Goal: Transaction & Acquisition: Purchase product/service

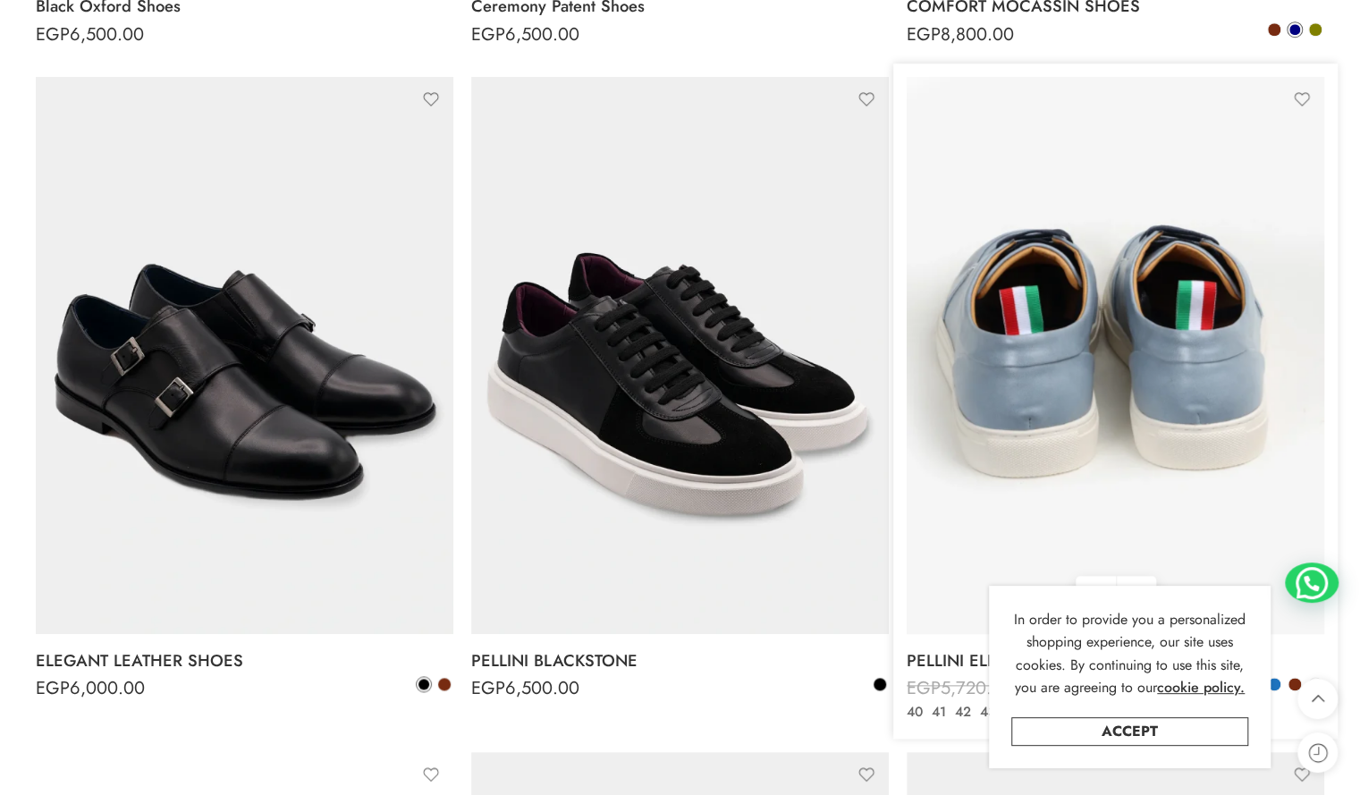
scroll to position [1073, 0]
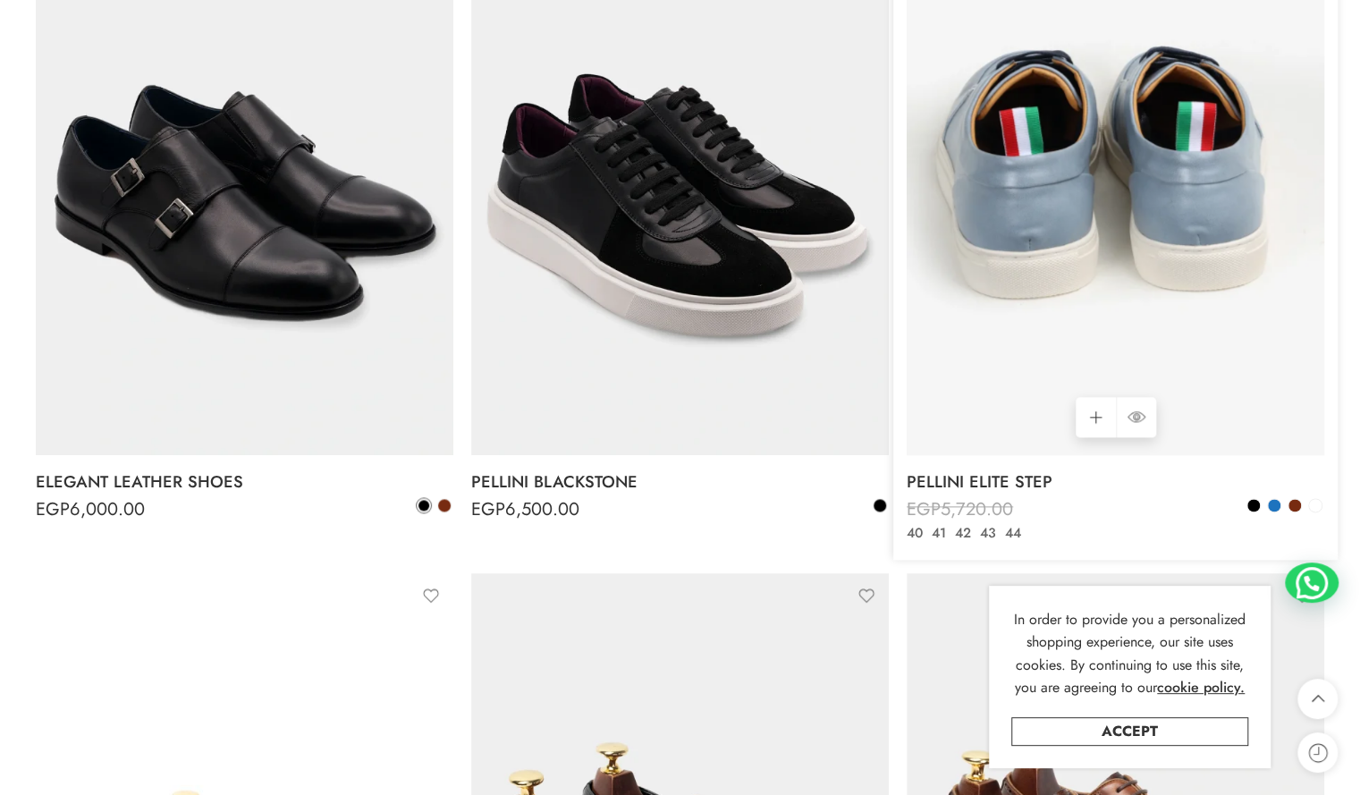
click at [1252, 225] on img at bounding box center [1116, 176] width 418 height 557
click at [1241, 236] on img at bounding box center [1116, 176] width 418 height 557
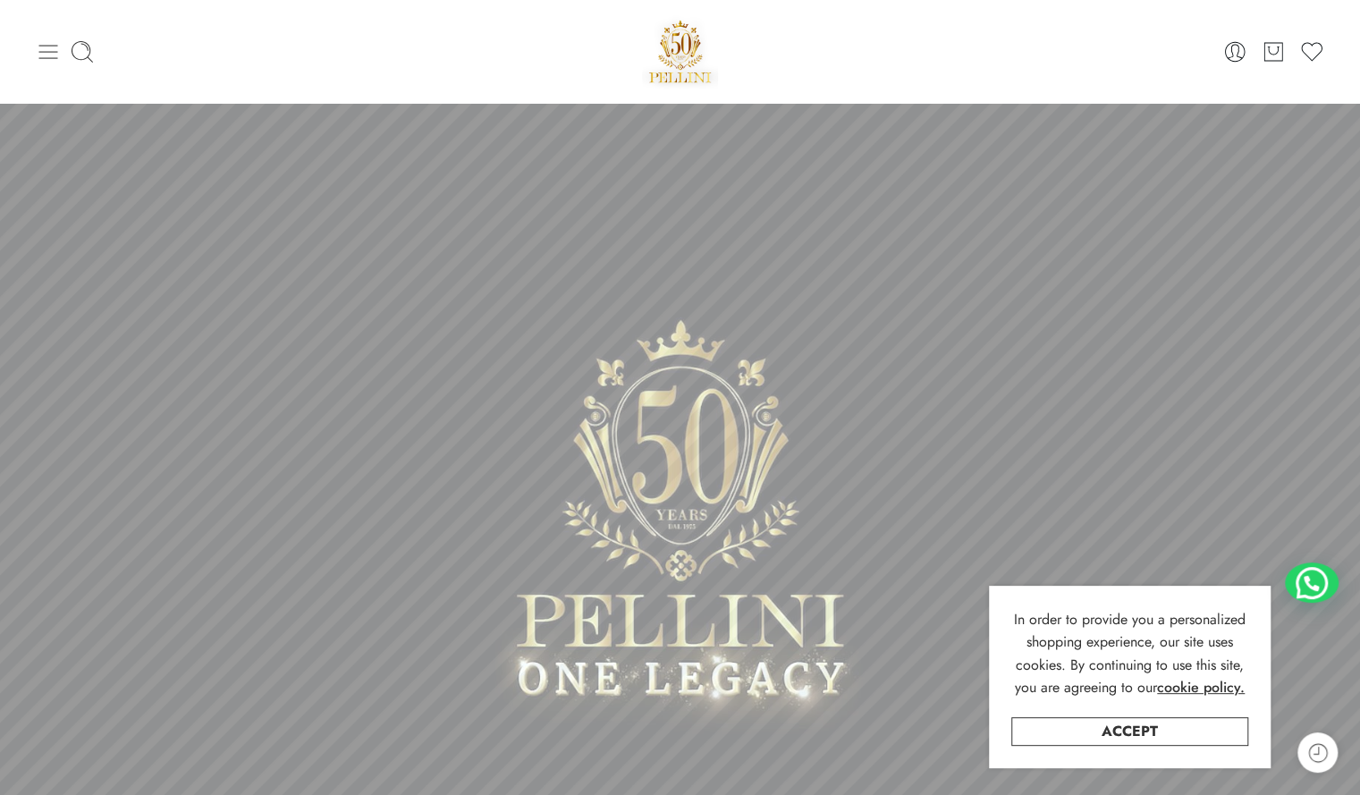
click at [47, 51] on icon at bounding box center [48, 52] width 19 height 14
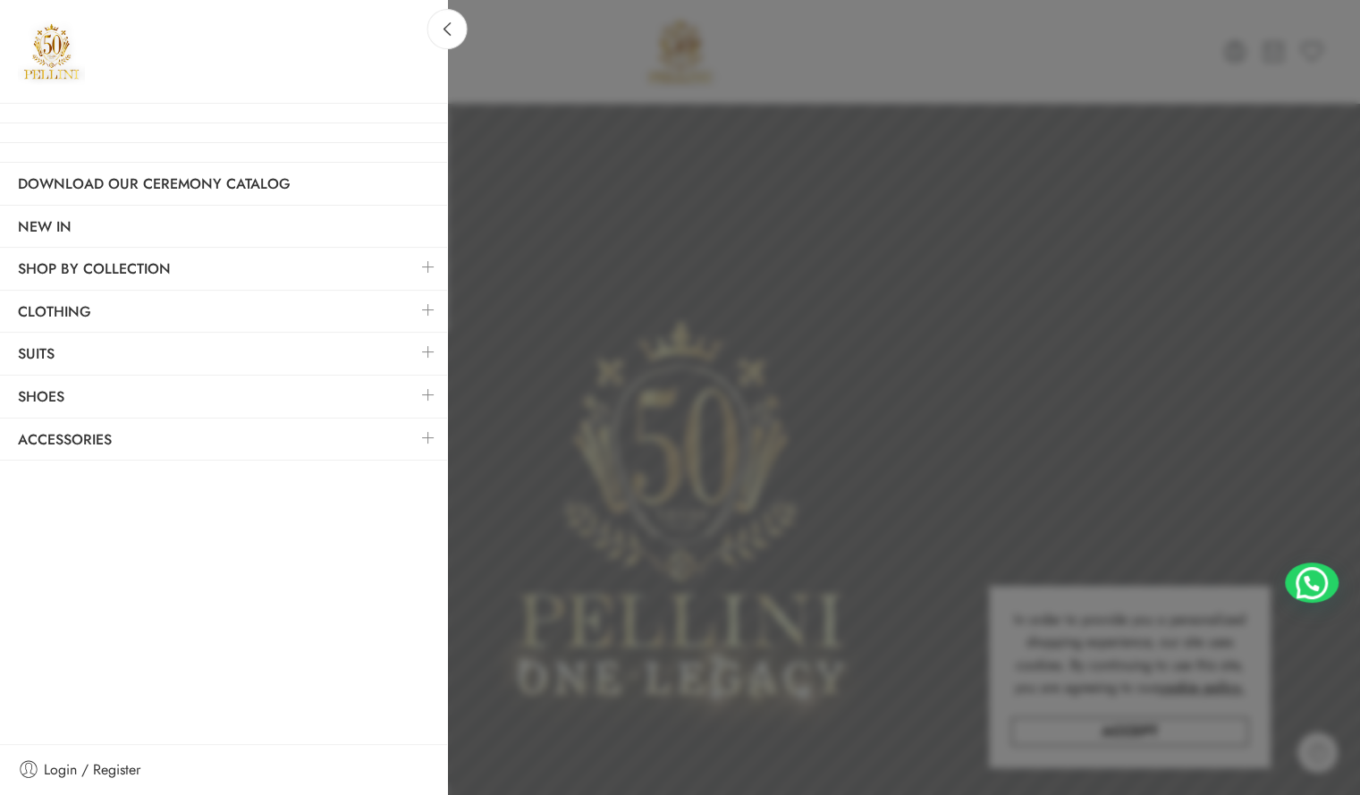
click at [416, 312] on link at bounding box center [429, 310] width 38 height 38
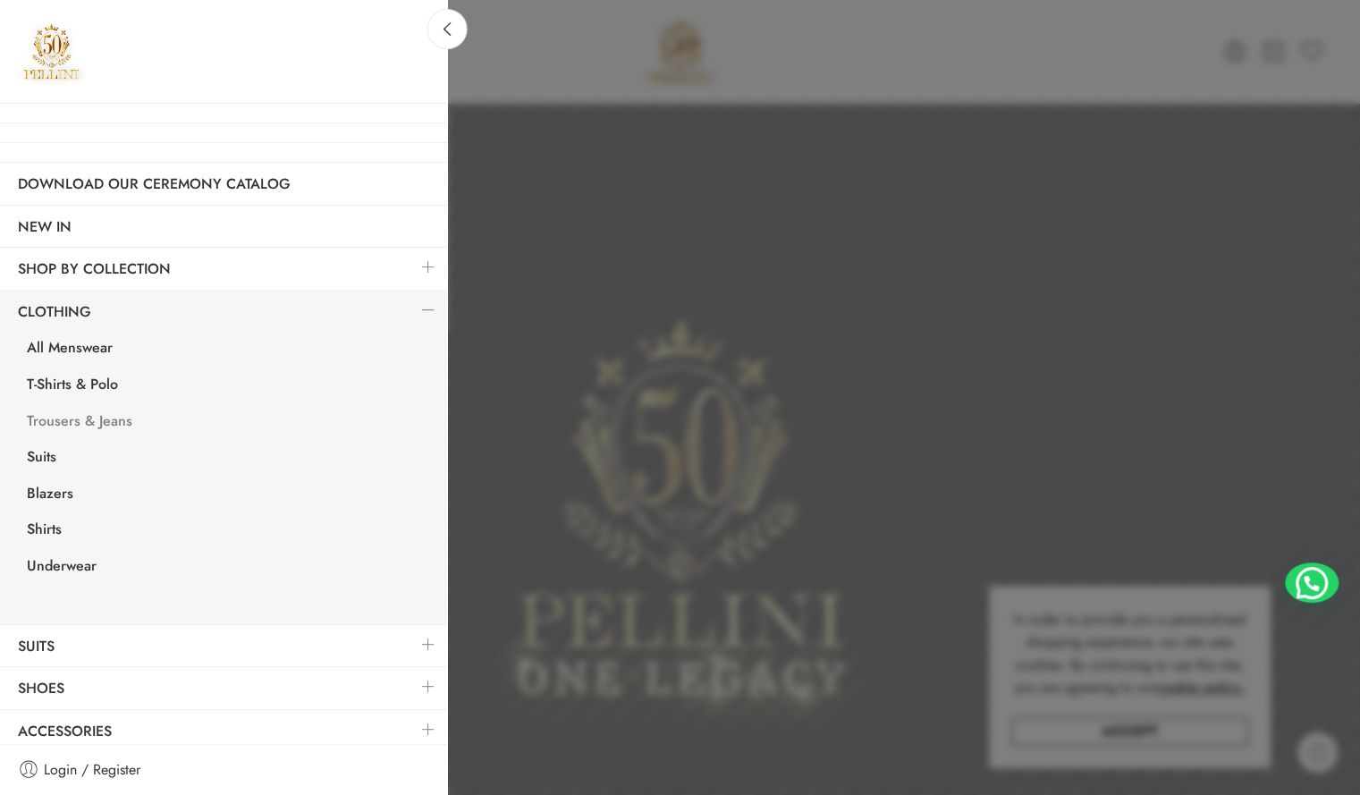
click at [89, 423] on link "Trousers & Jeans" at bounding box center [228, 423] width 438 height 37
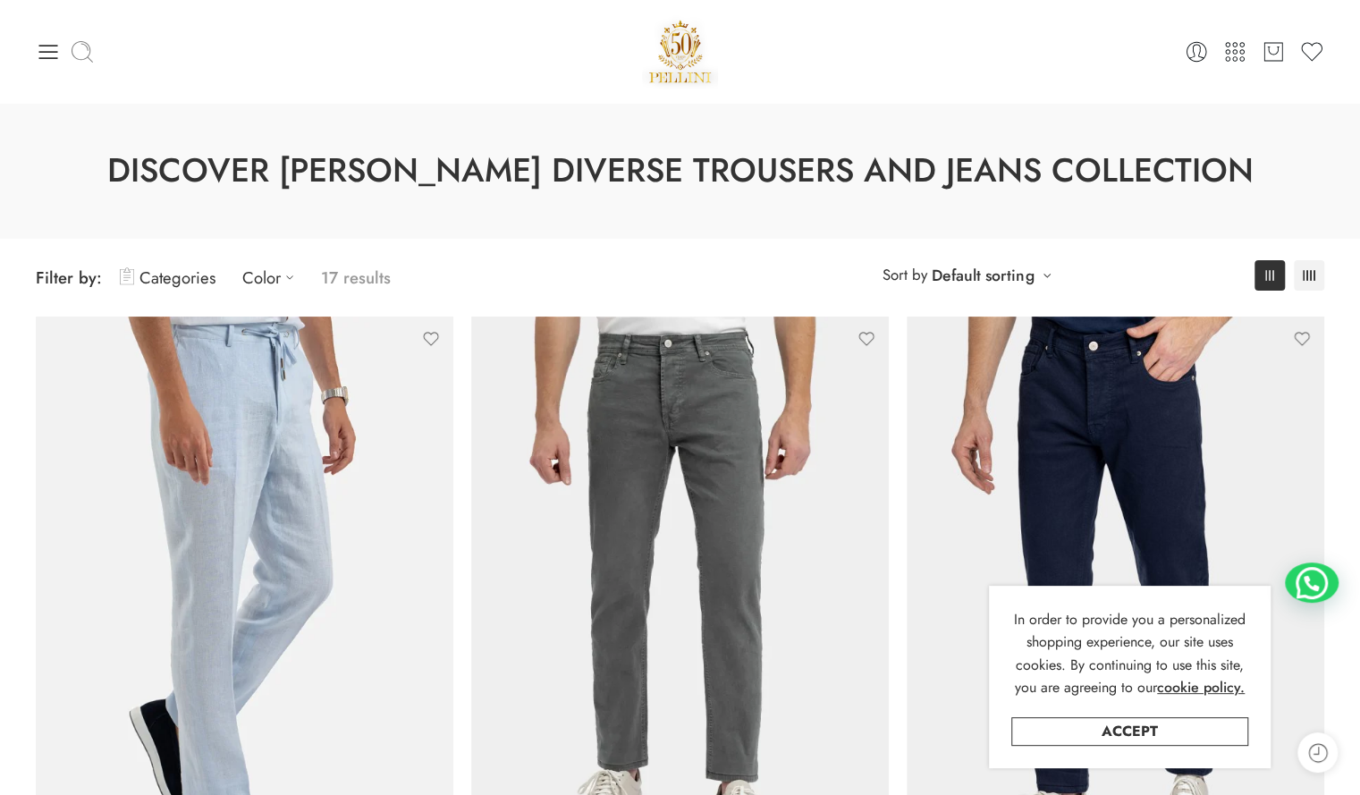
click at [92, 56] on icon at bounding box center [82, 51] width 25 height 25
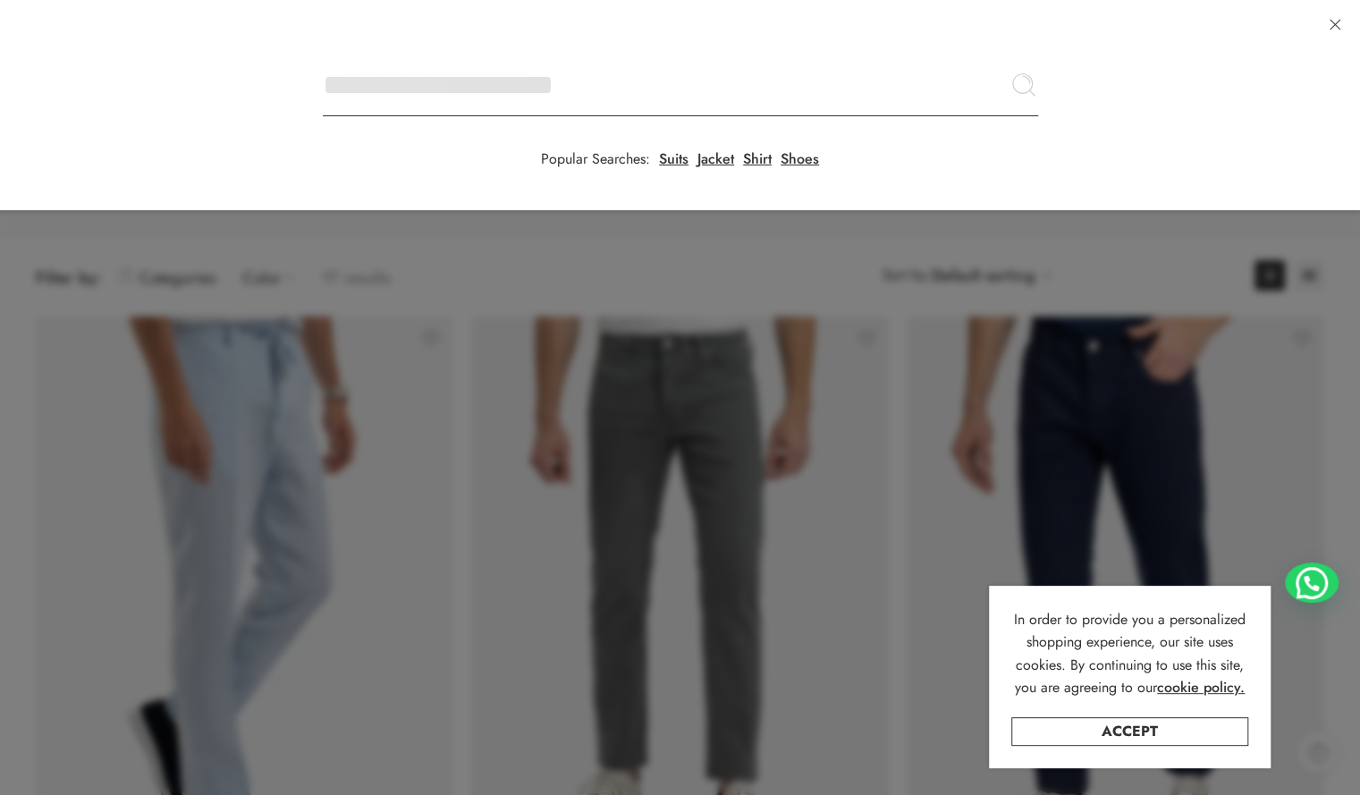
click at [323, 54] on input "Search here" at bounding box center [680, 85] width 715 height 63
click at [566, 85] on input "Search here" at bounding box center [680, 85] width 715 height 63
type input "*"
type input "*****"
click button "Search" at bounding box center [0, 0] width 0 height 0
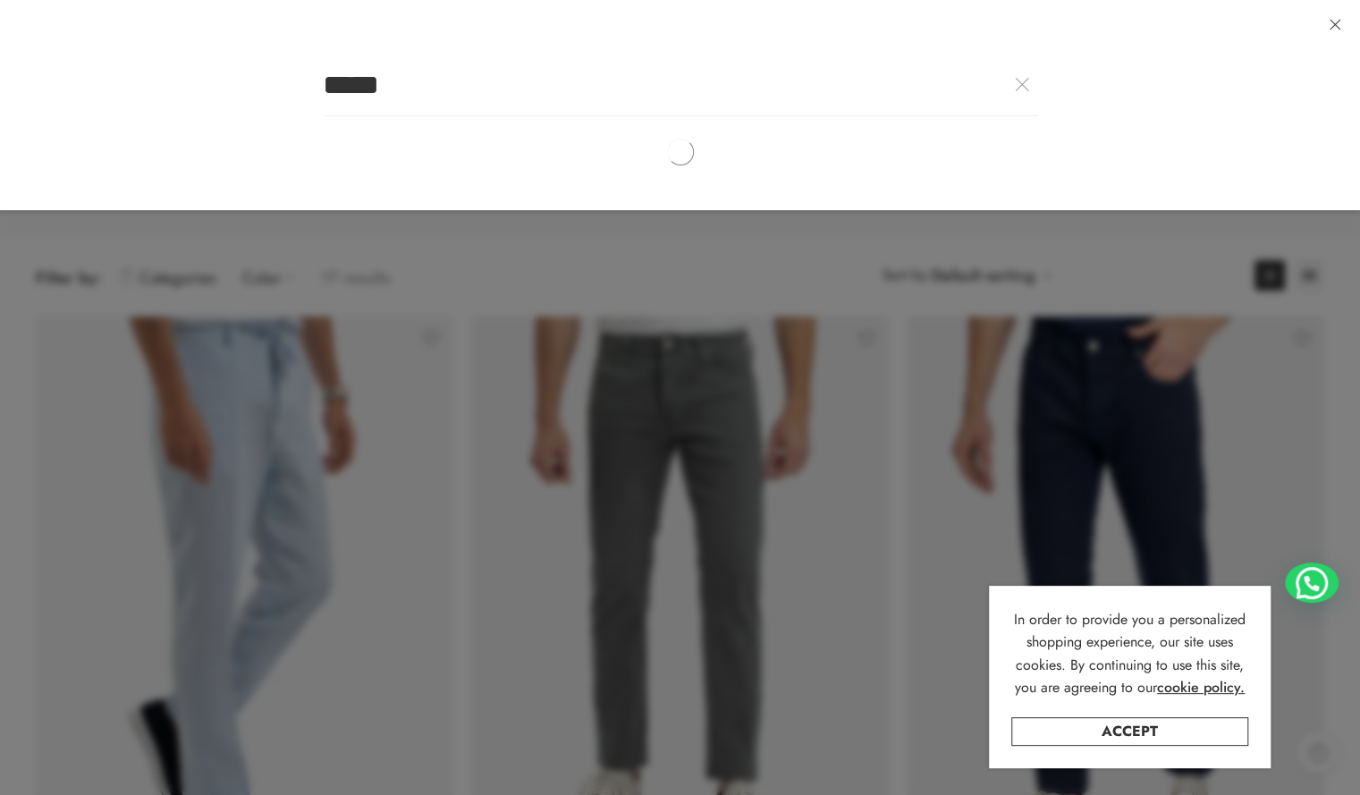
type input "**********"
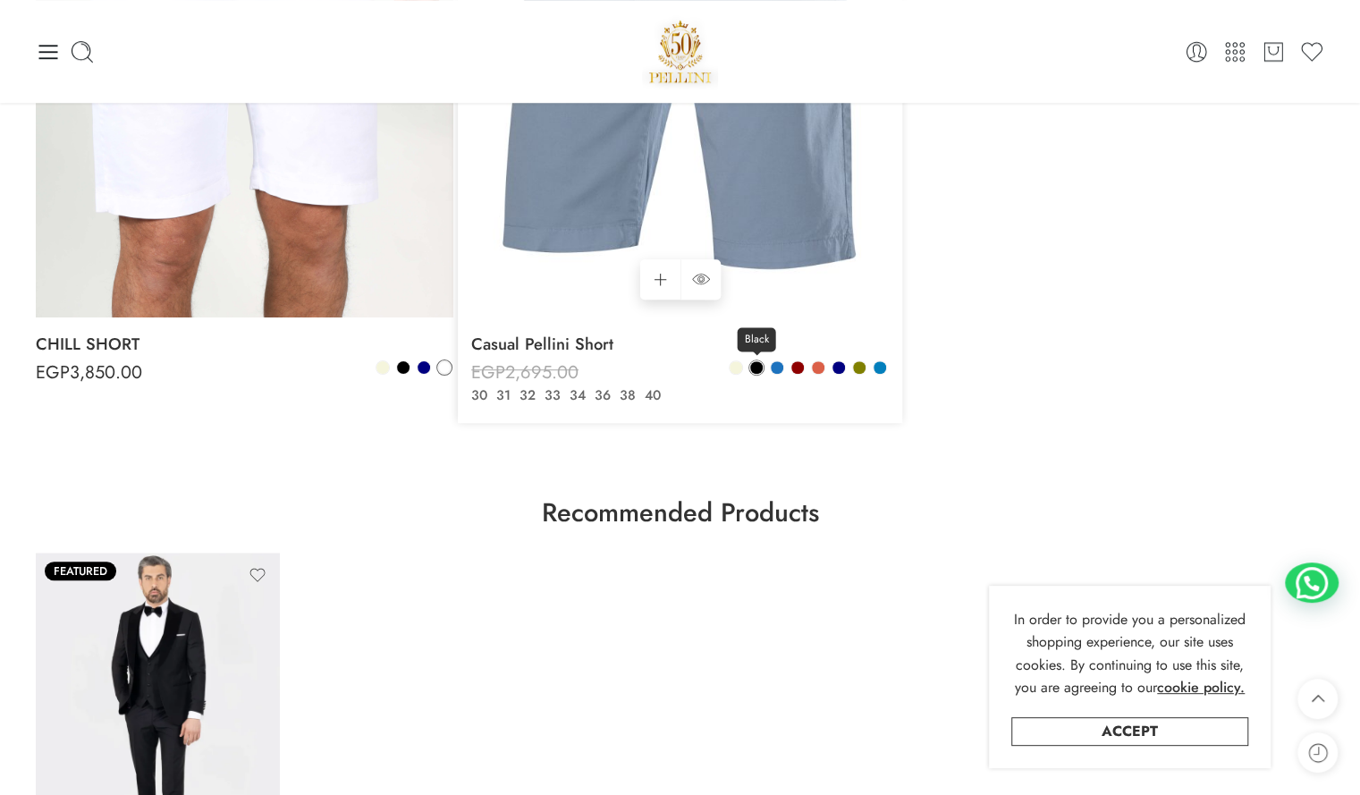
scroll to position [619, 0]
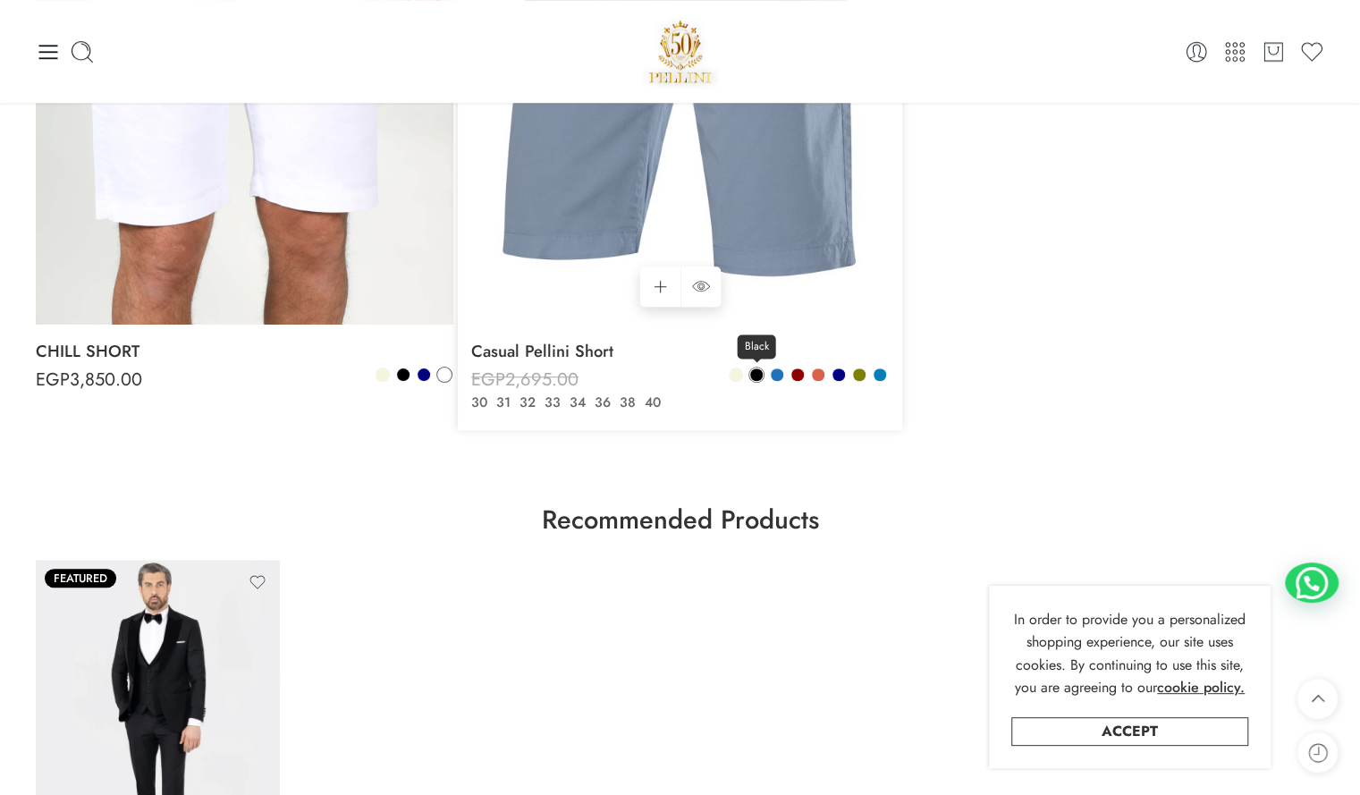
click at [752, 368] on span at bounding box center [756, 375] width 14 height 14
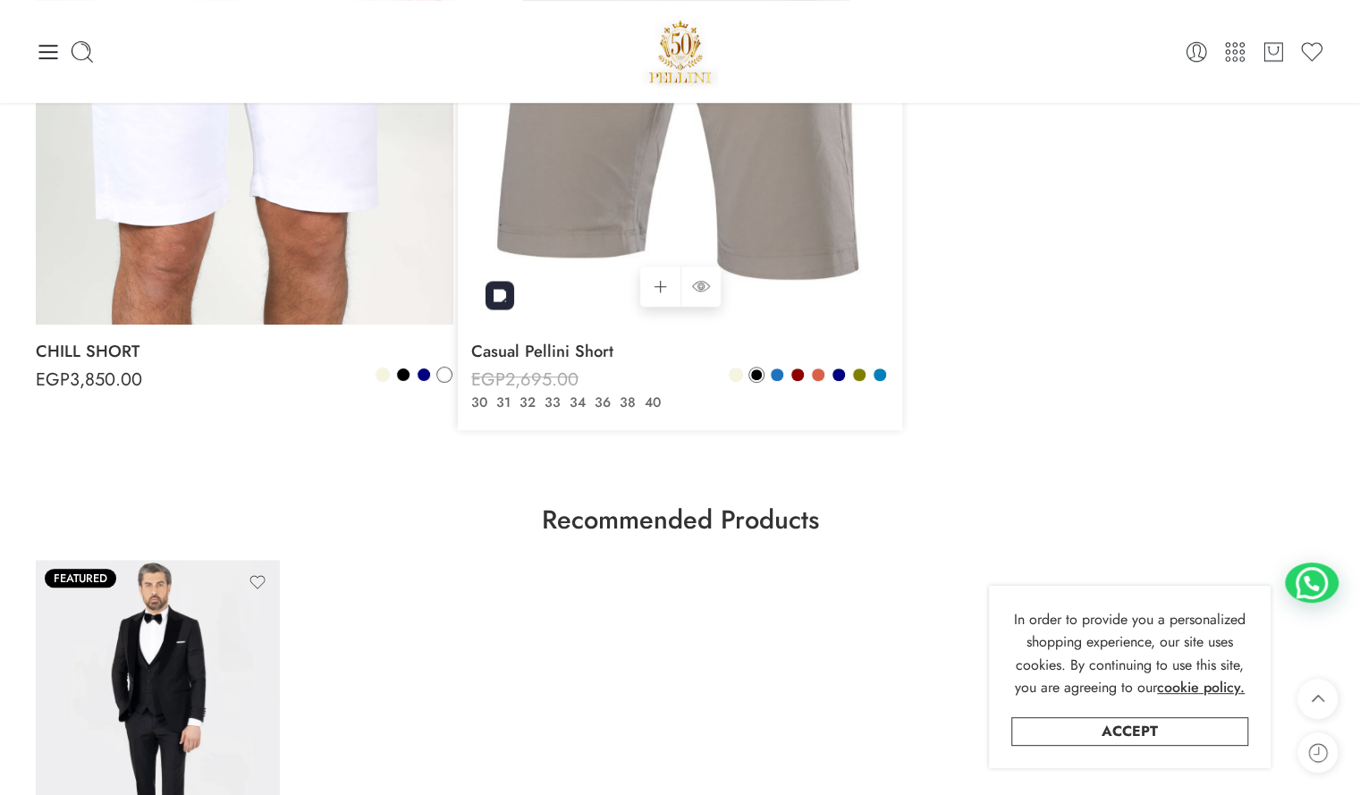
click at [714, 223] on img at bounding box center [680, 45] width 418 height 557
click at [726, 206] on img at bounding box center [680, 45] width 418 height 557
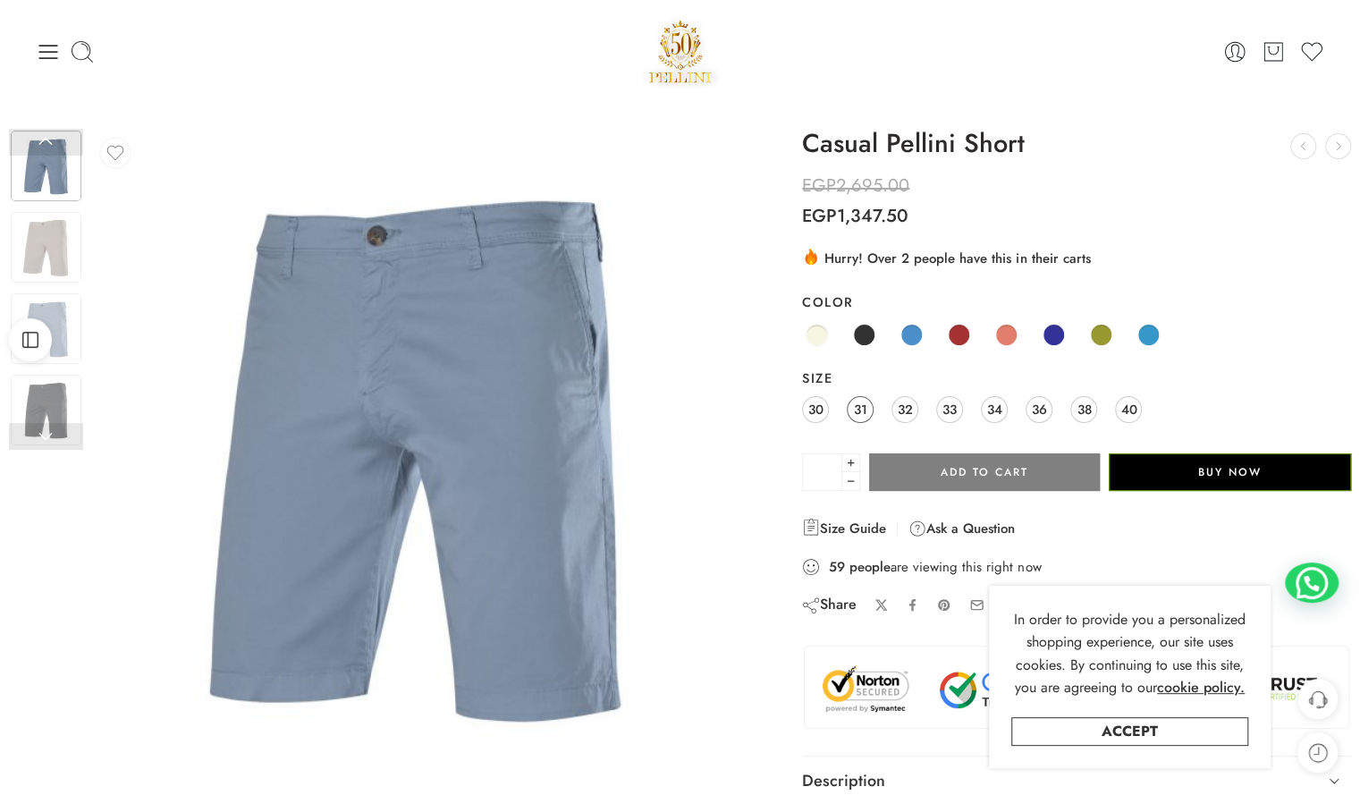
click at [867, 417] on link "31" at bounding box center [860, 409] width 27 height 27
click at [867, 337] on span at bounding box center [864, 335] width 22 height 22
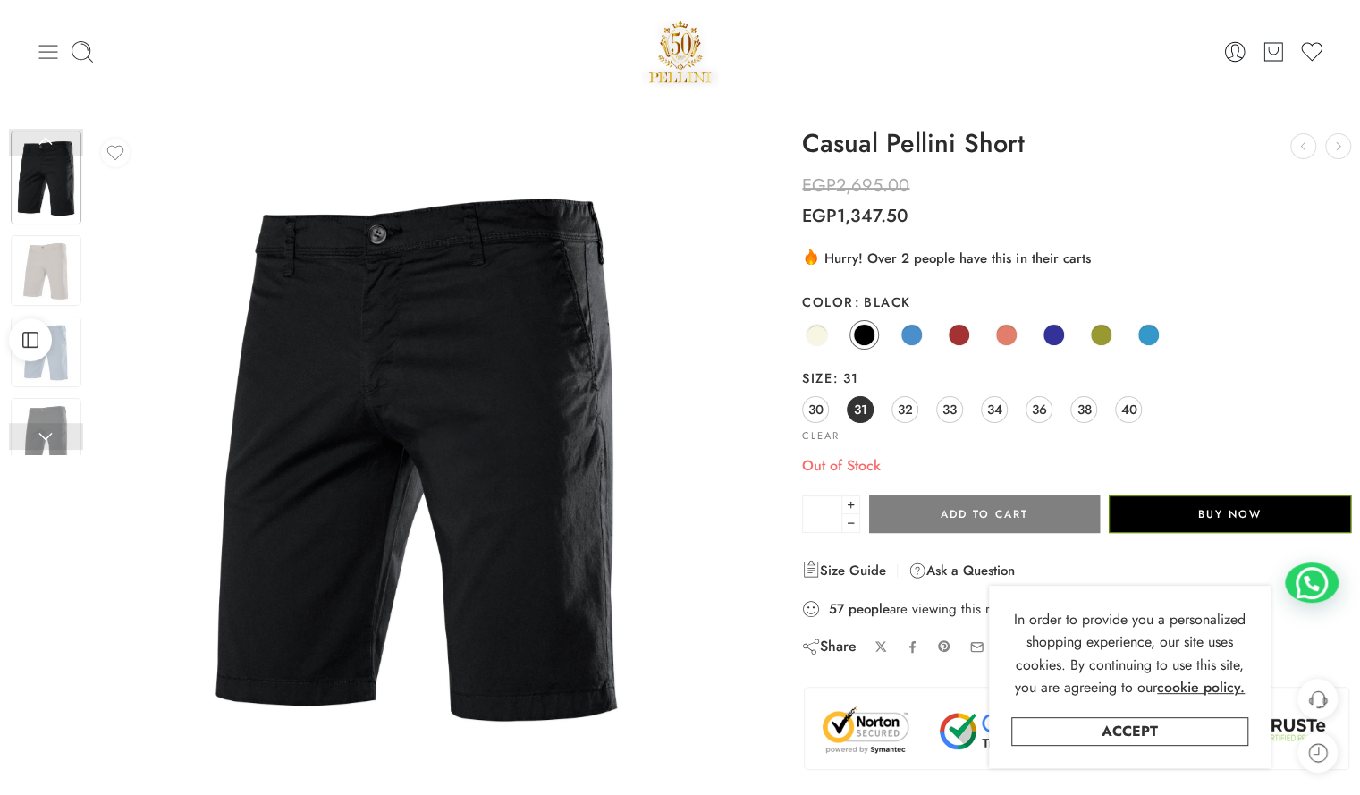
click at [45, 48] on icon at bounding box center [48, 51] width 25 height 25
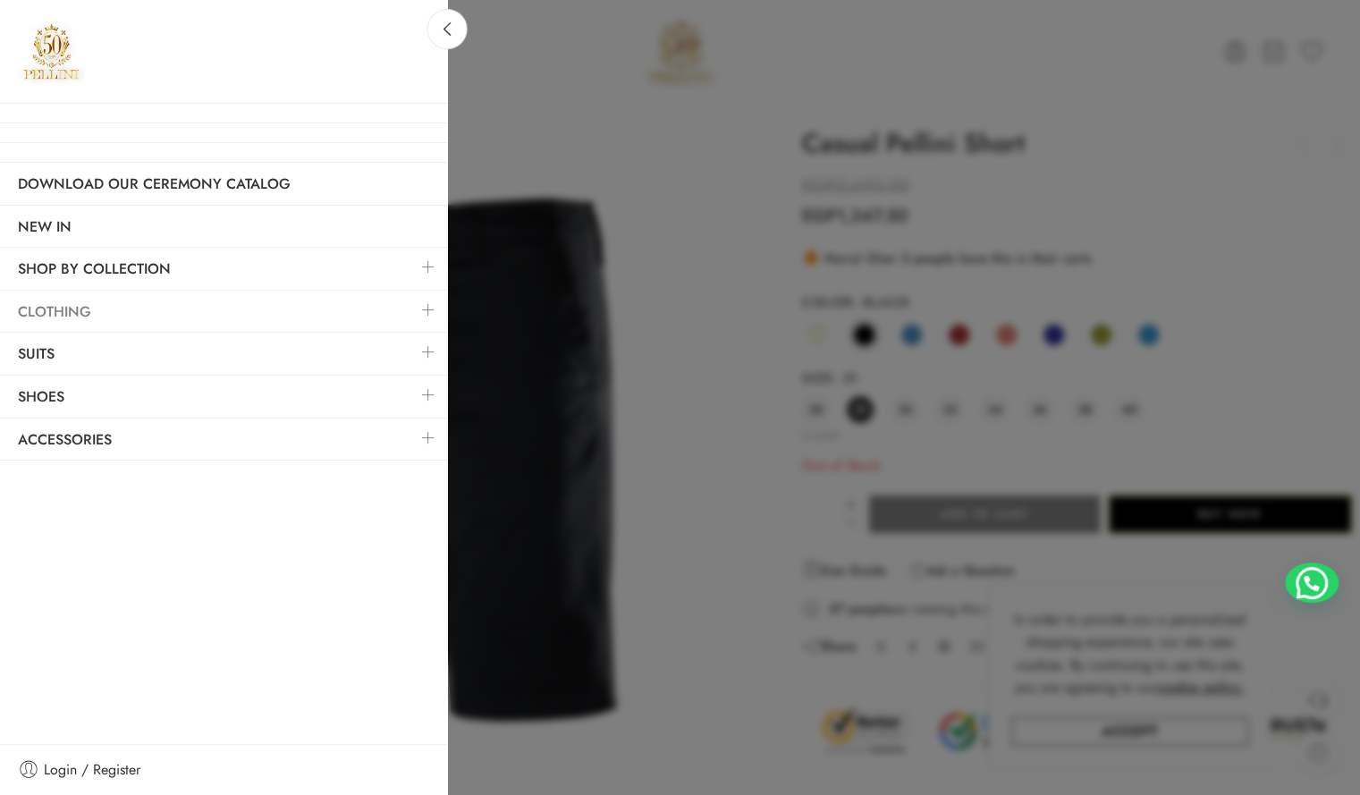
click at [55, 299] on link "Clothing" at bounding box center [223, 312] width 447 height 41
click at [427, 302] on link at bounding box center [429, 310] width 38 height 38
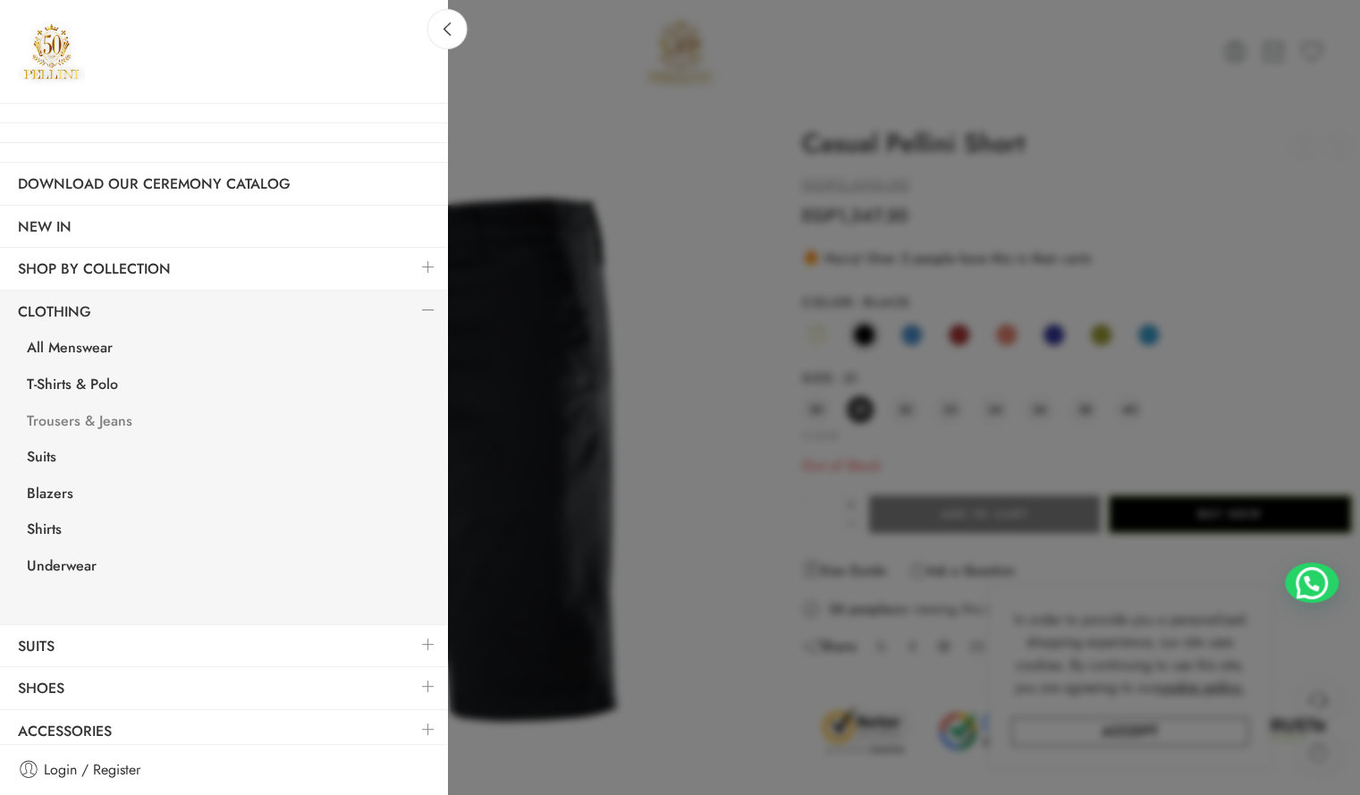
click at [114, 415] on link "Trousers & Jeans" at bounding box center [228, 423] width 438 height 37
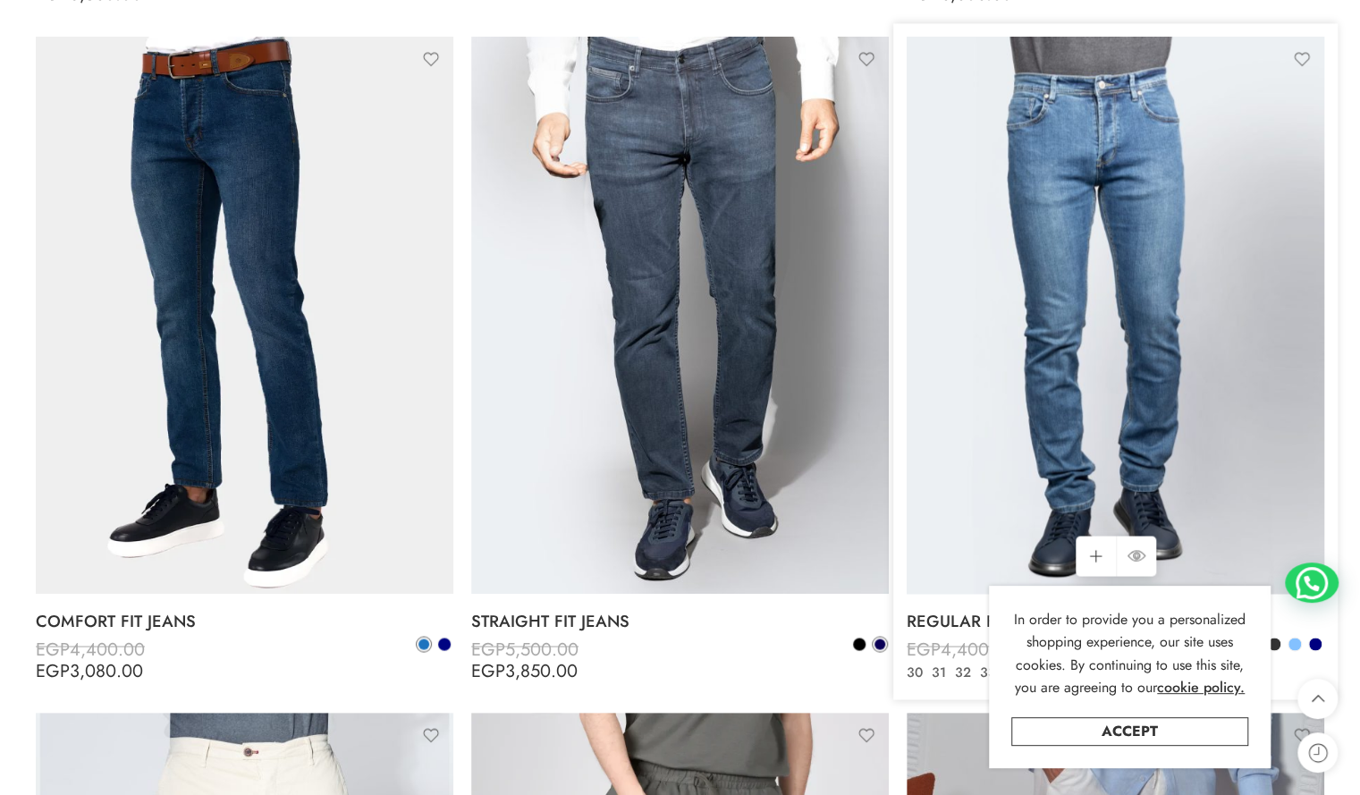
scroll to position [1788, 0]
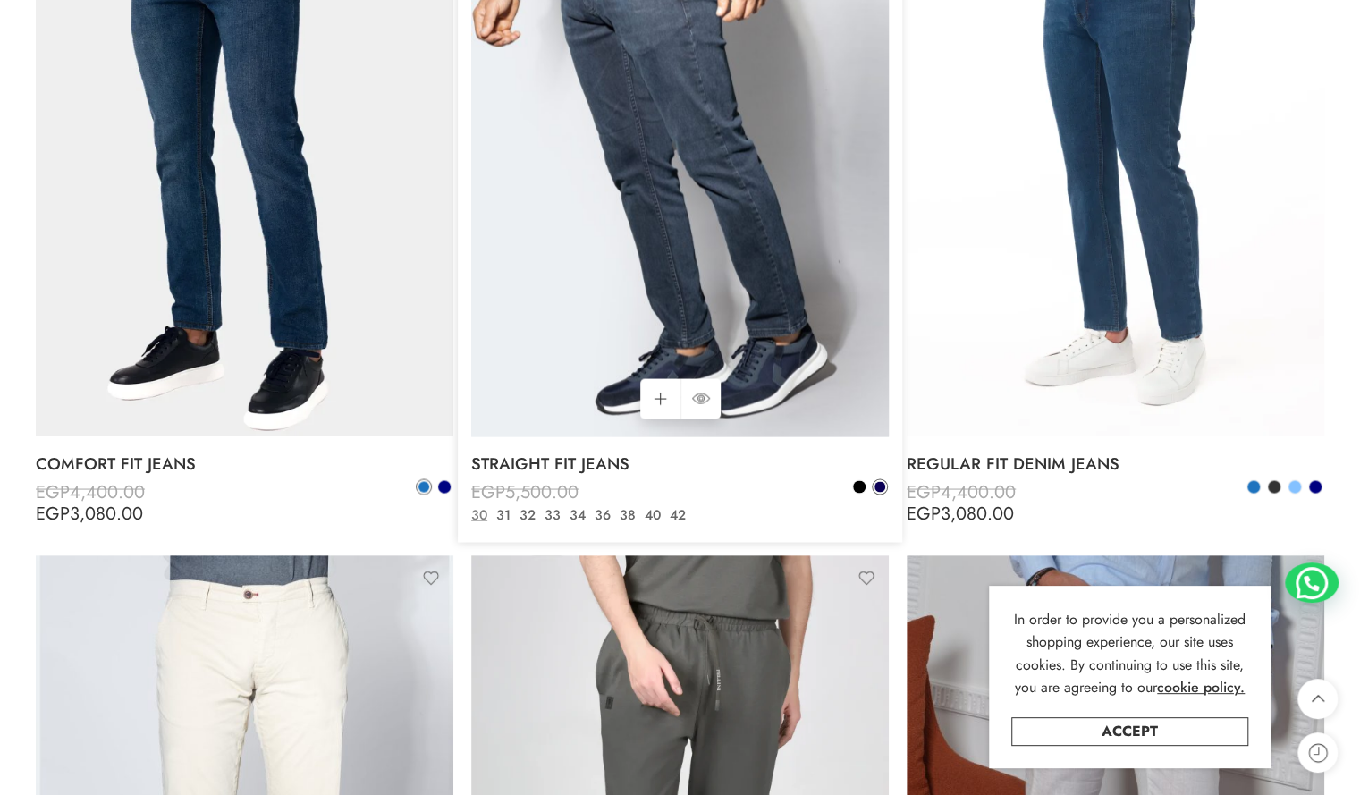
click at [757, 287] on img at bounding box center [680, 157] width 418 height 557
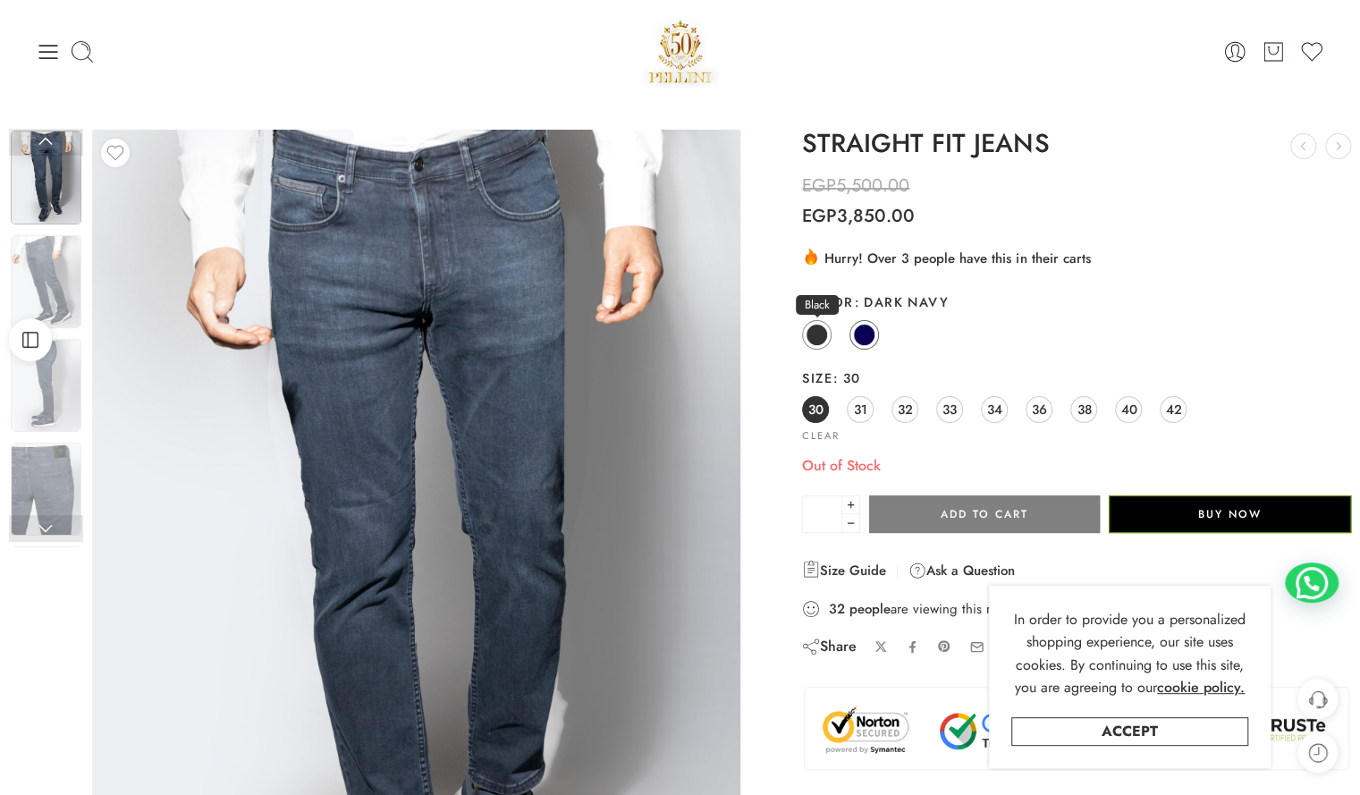
click at [824, 330] on span at bounding box center [817, 335] width 22 height 22
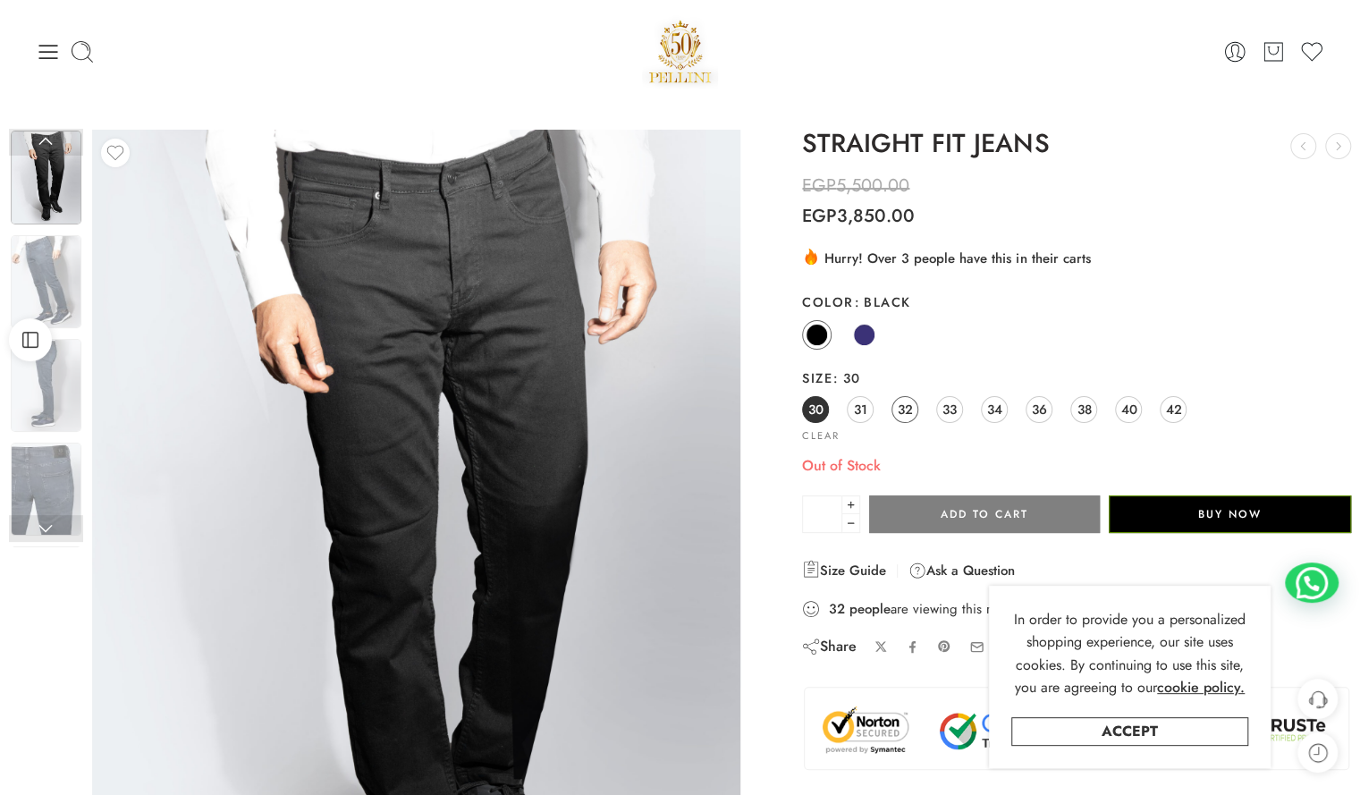
click at [896, 414] on link "32" at bounding box center [905, 409] width 27 height 27
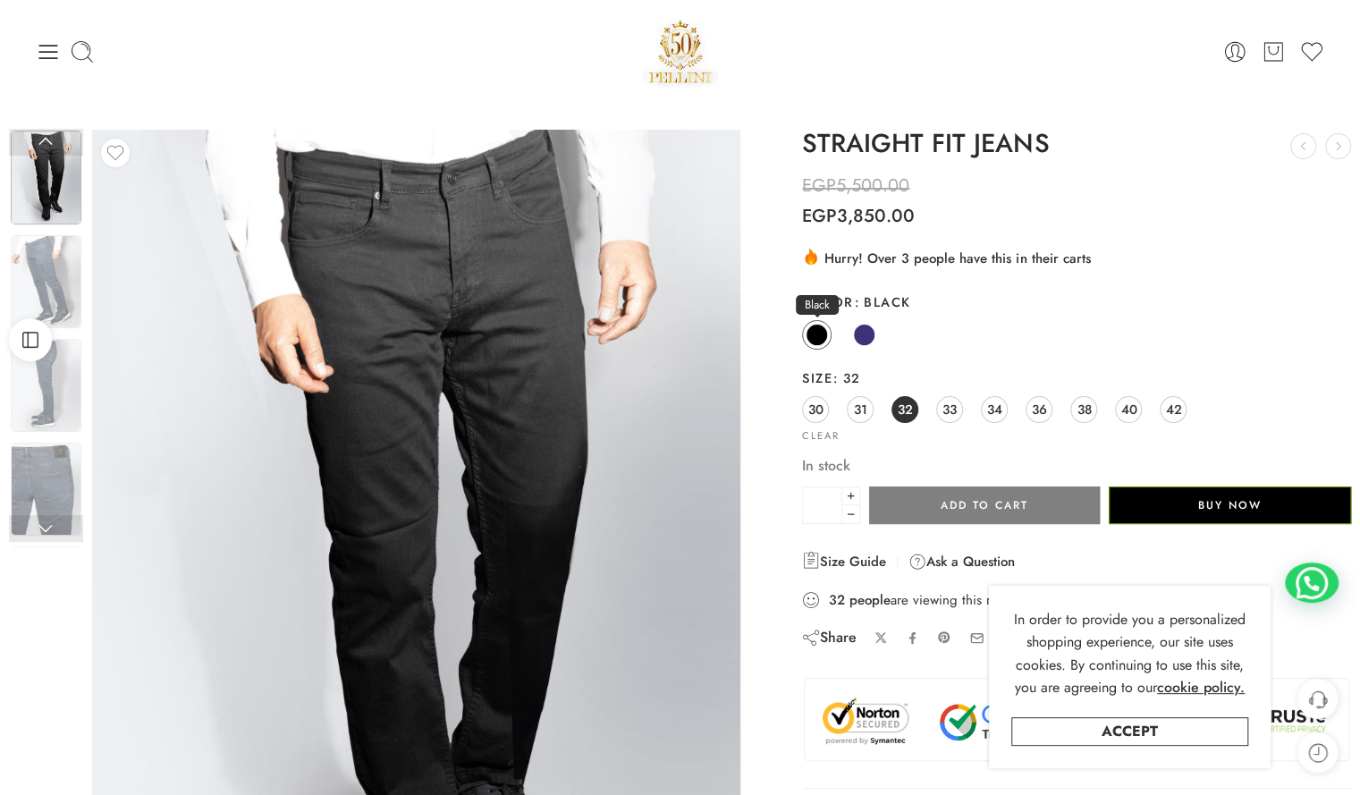
click at [824, 342] on link "Black" at bounding box center [817, 335] width 30 height 30
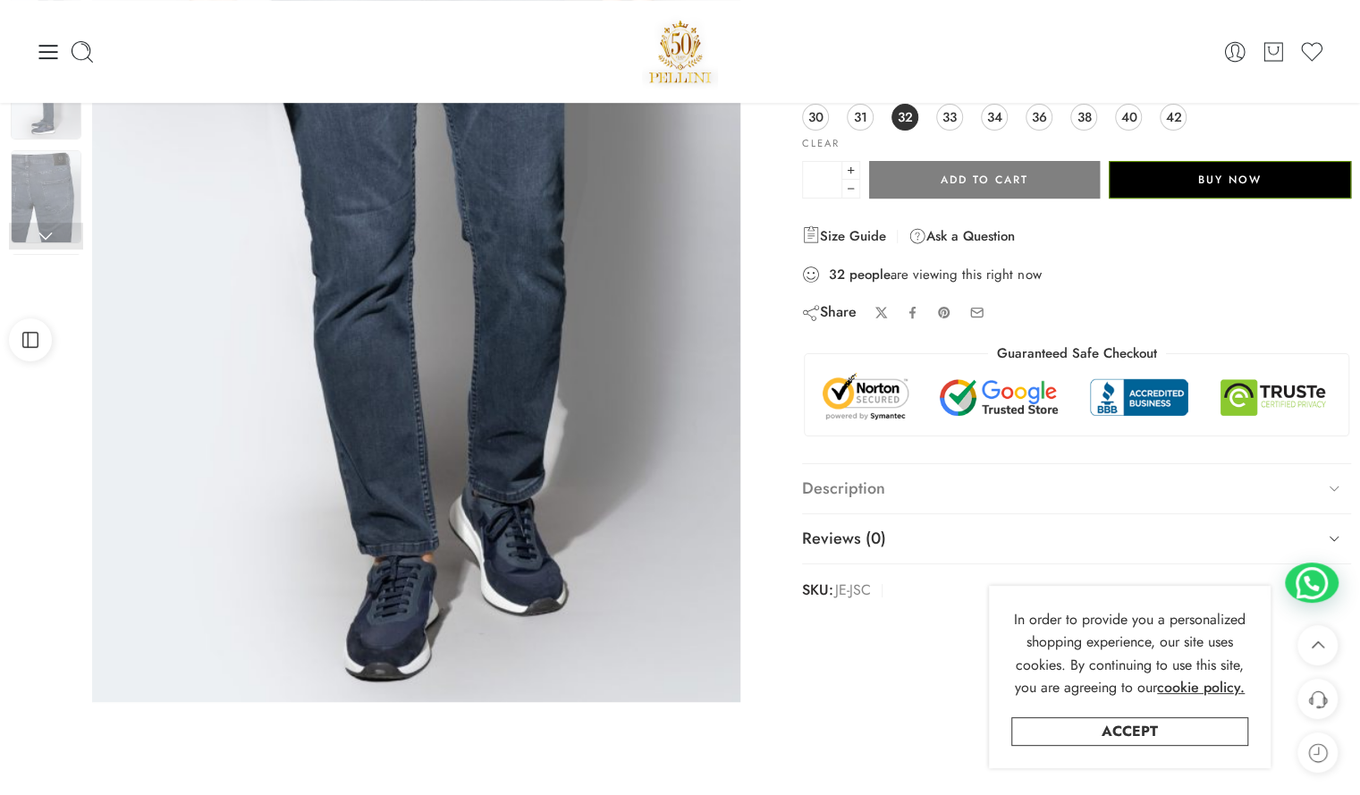
scroll to position [89, 0]
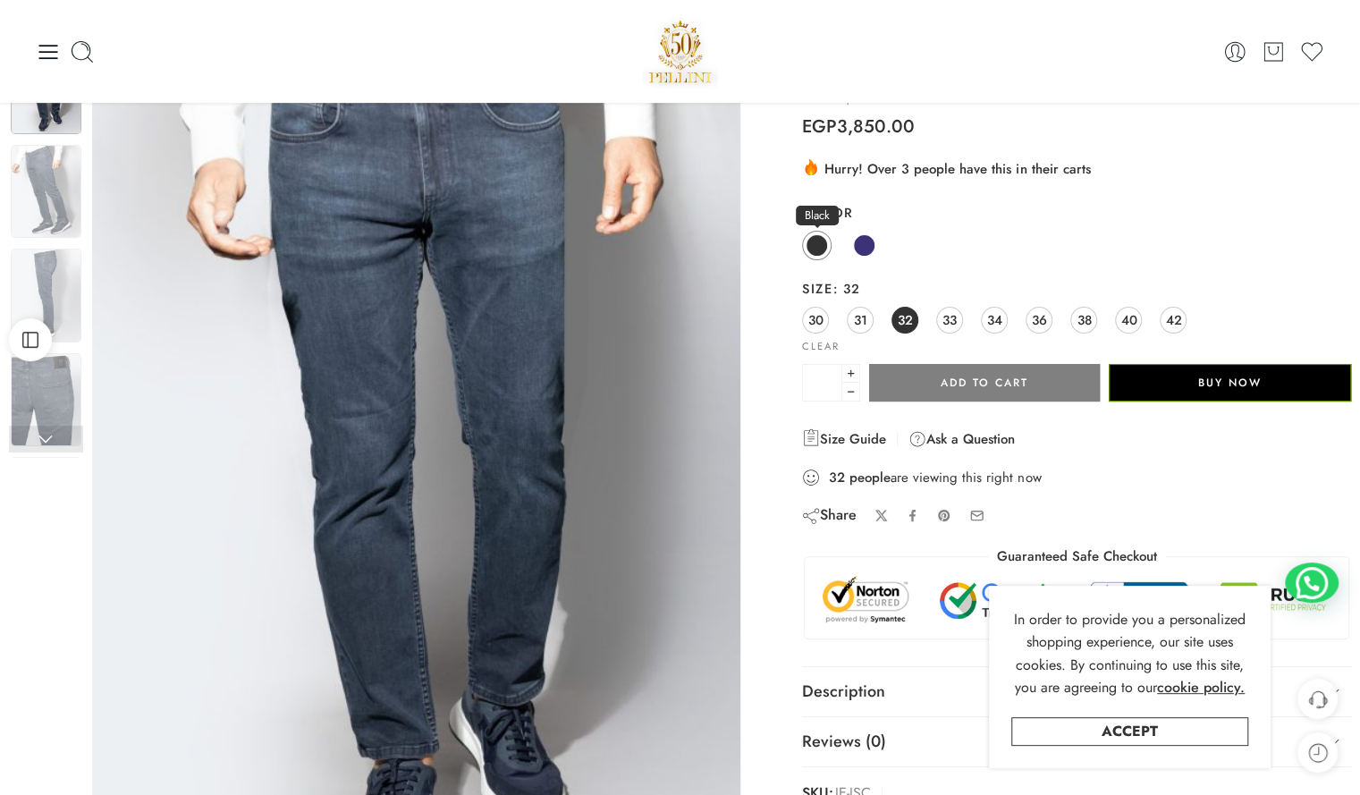
click at [816, 251] on span at bounding box center [817, 245] width 22 height 22
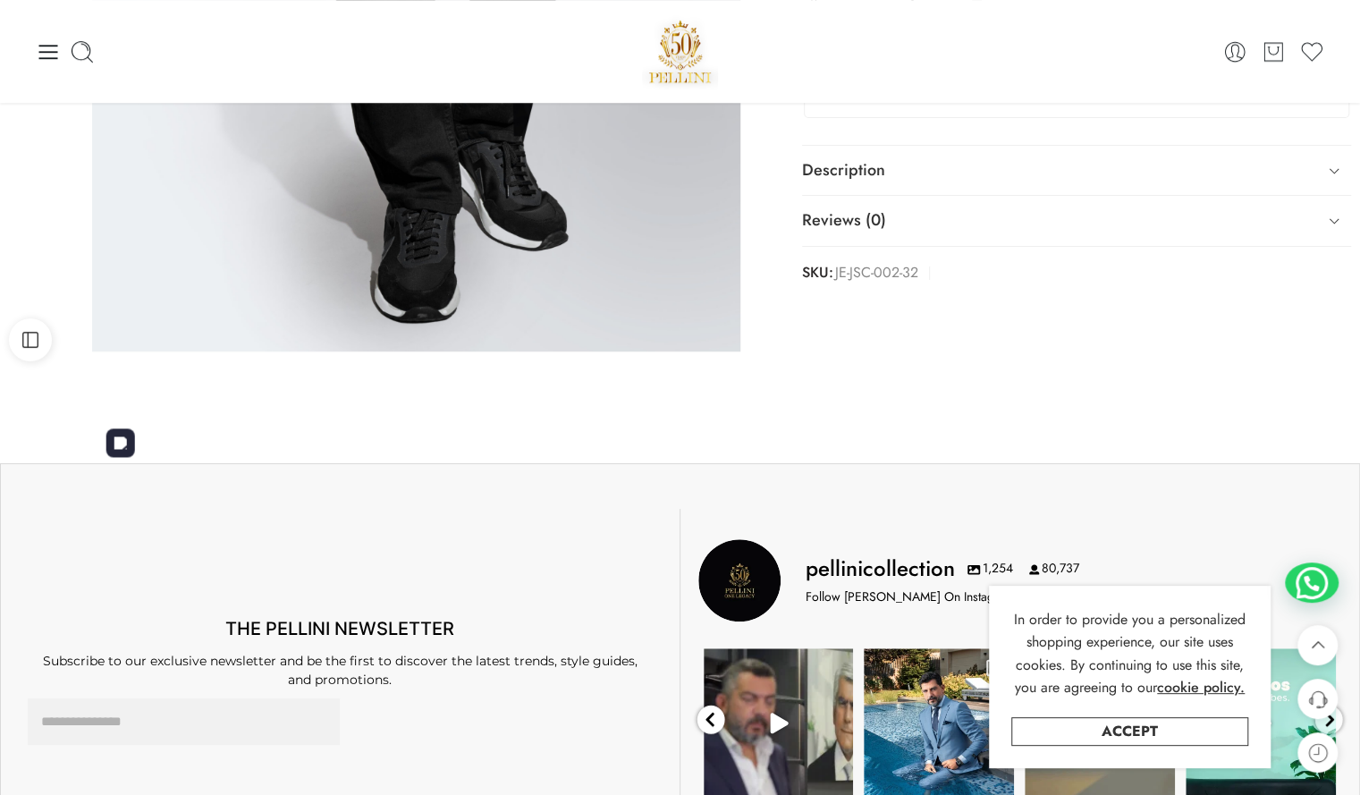
scroll to position [0, 0]
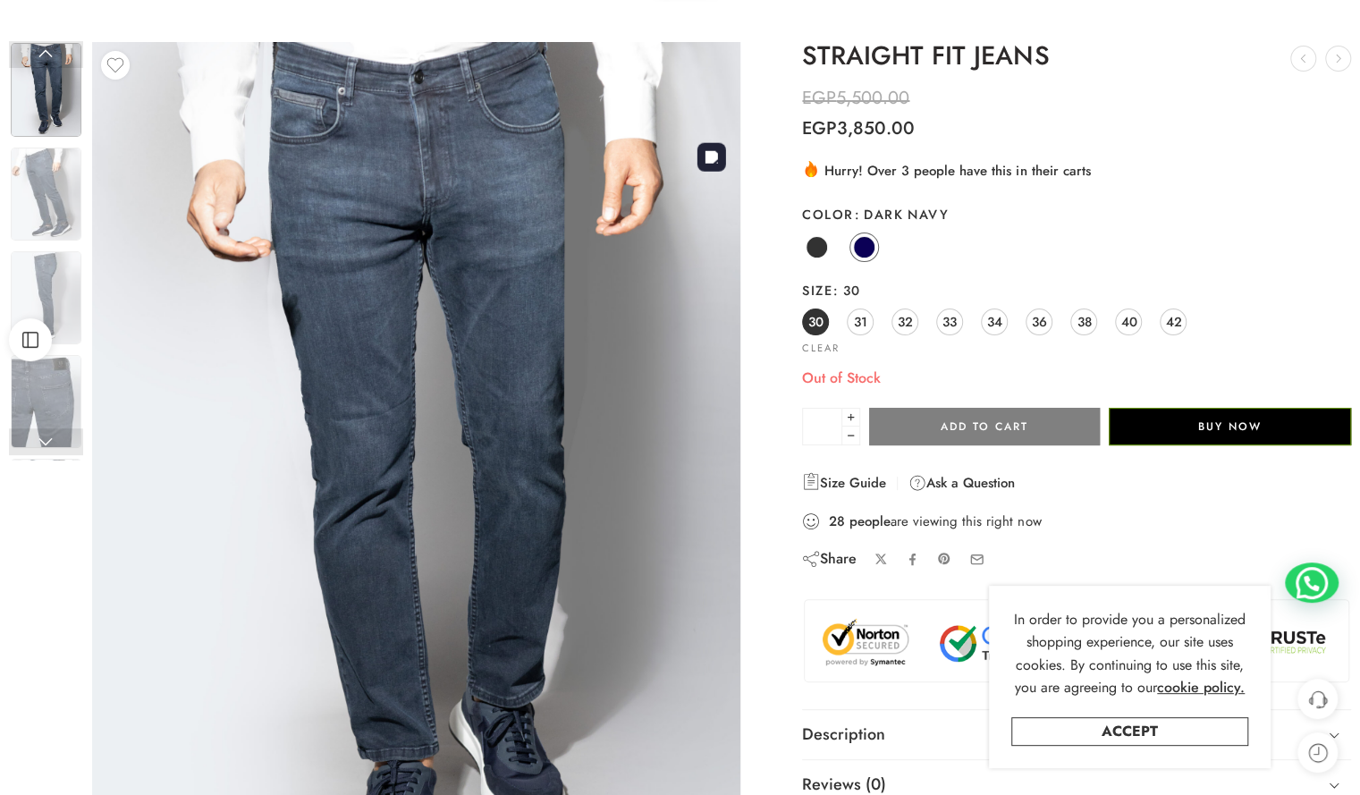
scroll to position [179, 0]
